Goal: Information Seeking & Learning: Learn about a topic

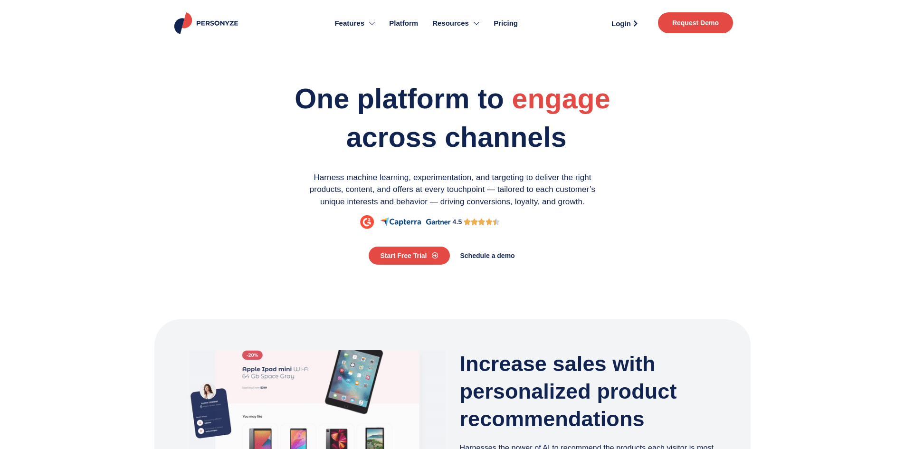
scroll to position [522, 0]
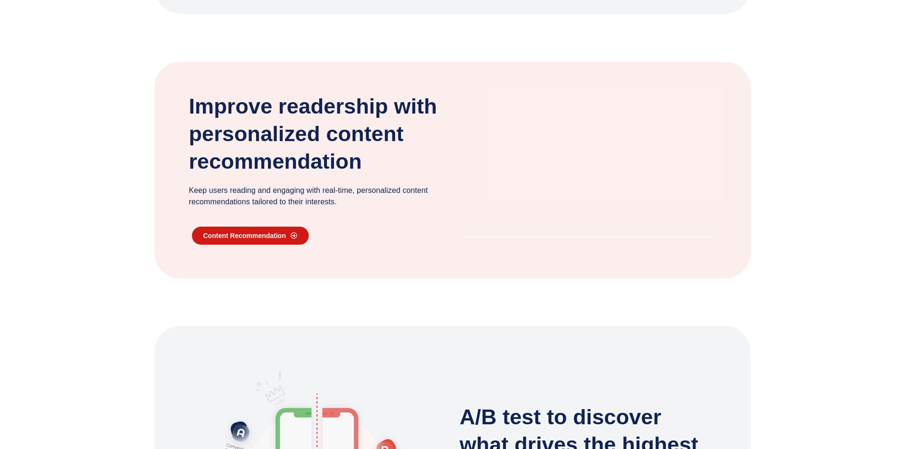
drag, startPoint x: 0, startPoint y: 0, endPoint x: 261, endPoint y: 266, distance: 372.5
click at [261, 239] on span "content recommendation" at bounding box center [244, 235] width 83 height 7
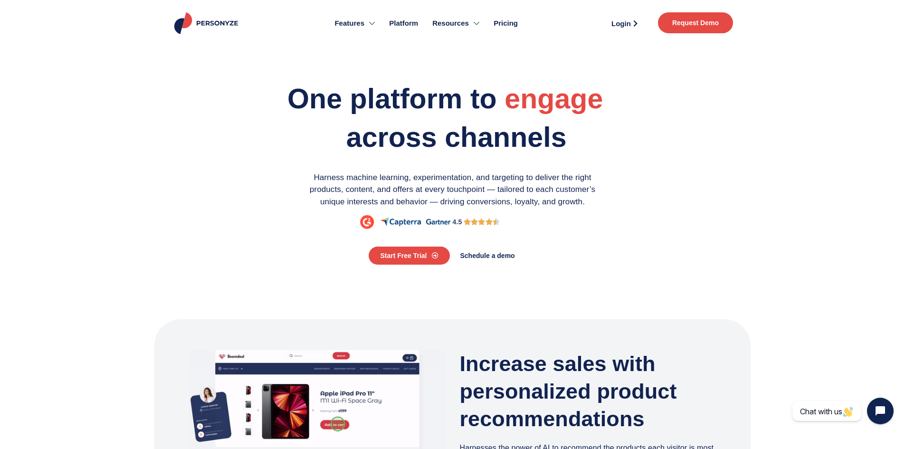
click at [842, 165] on section "One platform to engage personalize optimize across channels Harness machine lea…" at bounding box center [452, 169] width 905 height 254
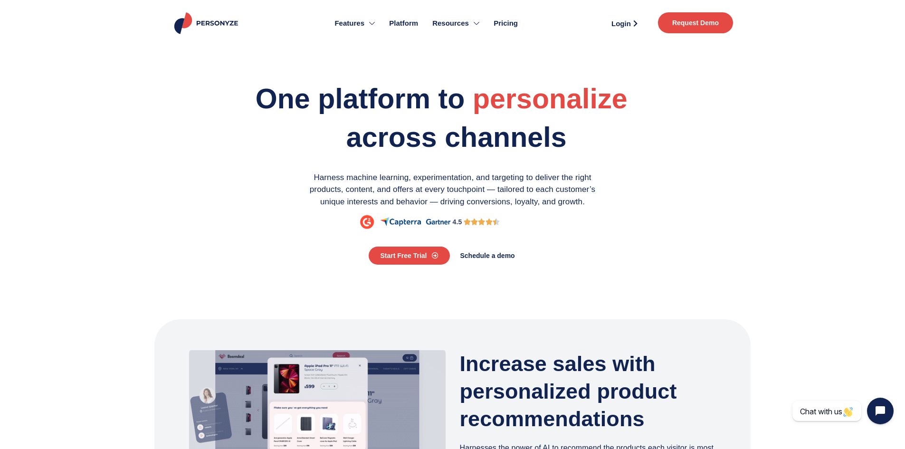
click at [506, 22] on span "Pricing" at bounding box center [505, 23] width 24 height 11
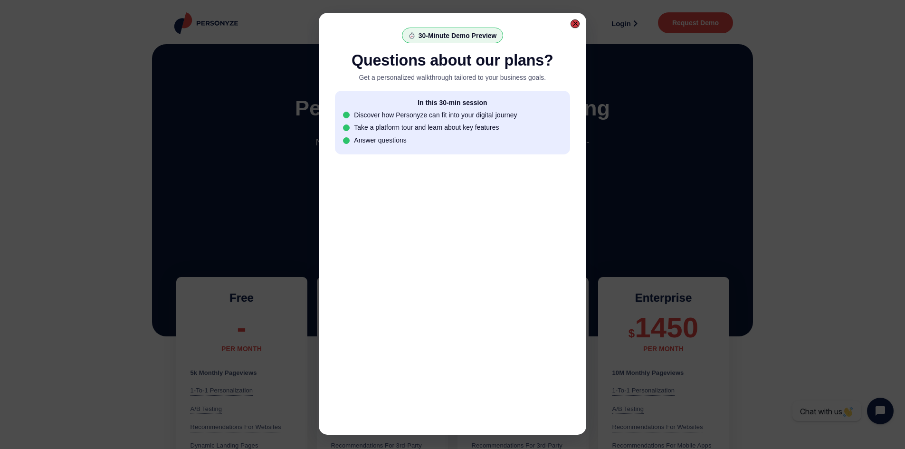
click at [575, 24] on div at bounding box center [575, 24] width 6 height 6
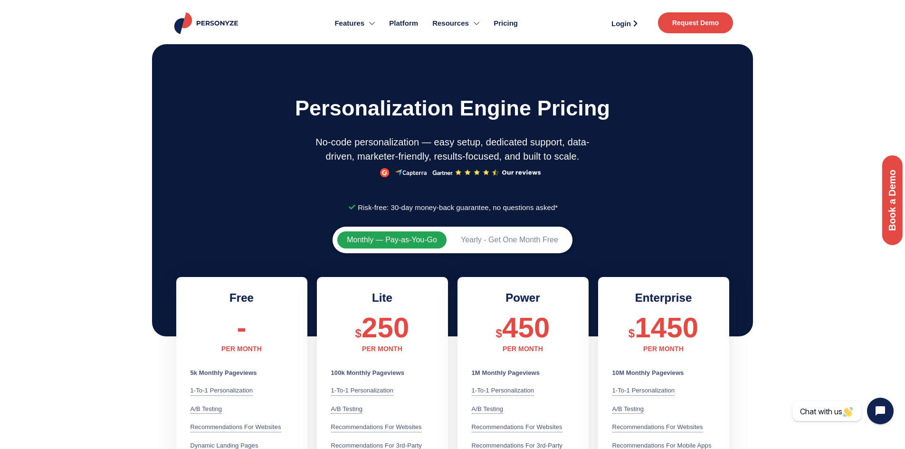
click at [208, 23] on img at bounding box center [207, 23] width 70 height 22
